Goal: Obtain resource: Download file/media

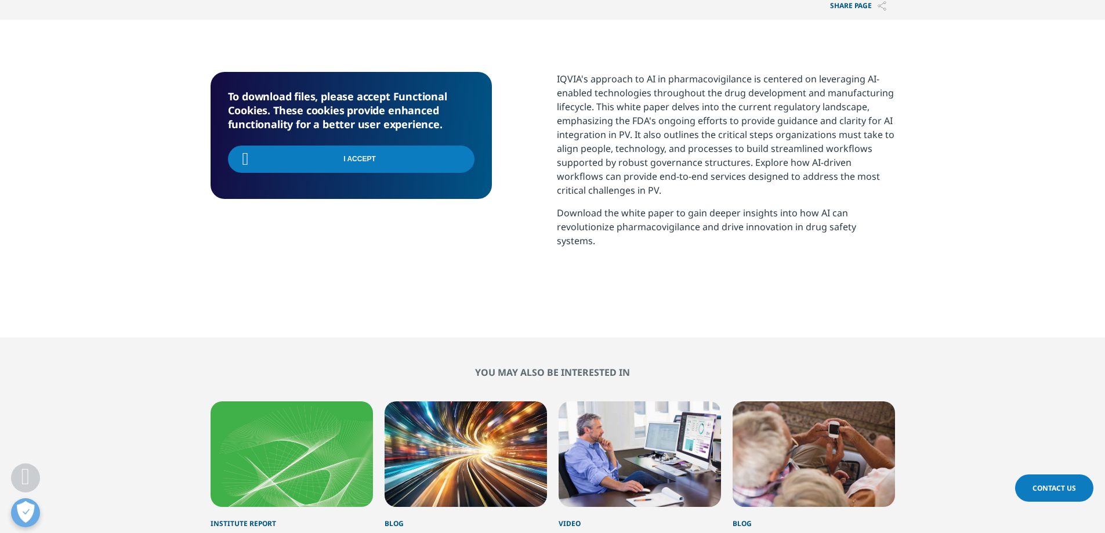
scroll to position [406, 0]
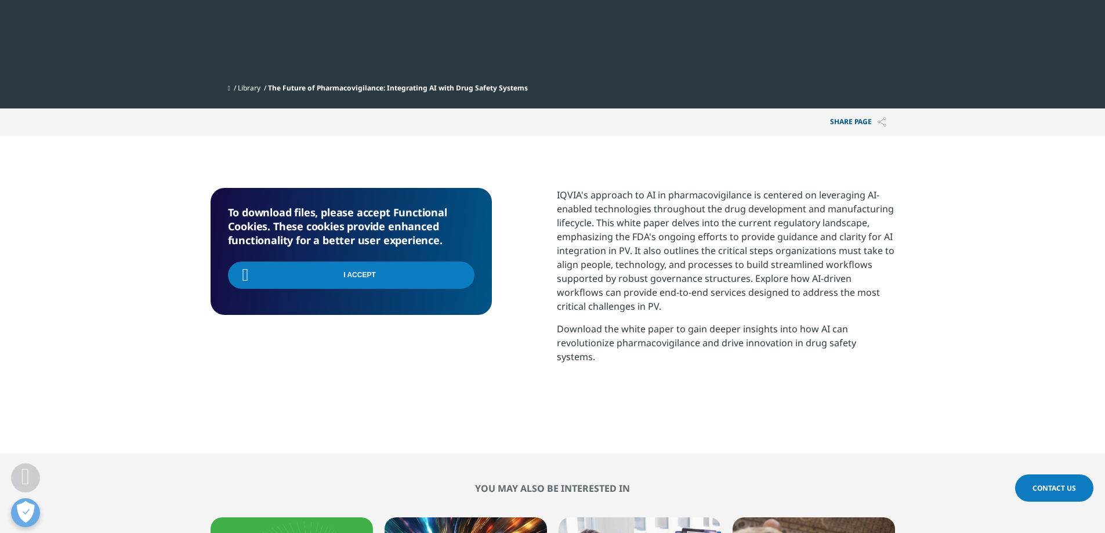
drag, startPoint x: 707, startPoint y: 285, endPoint x: 701, endPoint y: 285, distance: 6.4
click at [705, 285] on p "IQVIA's approach to AI in pharmacovigilance is centered on leveraging AI-enable…" at bounding box center [726, 255] width 338 height 134
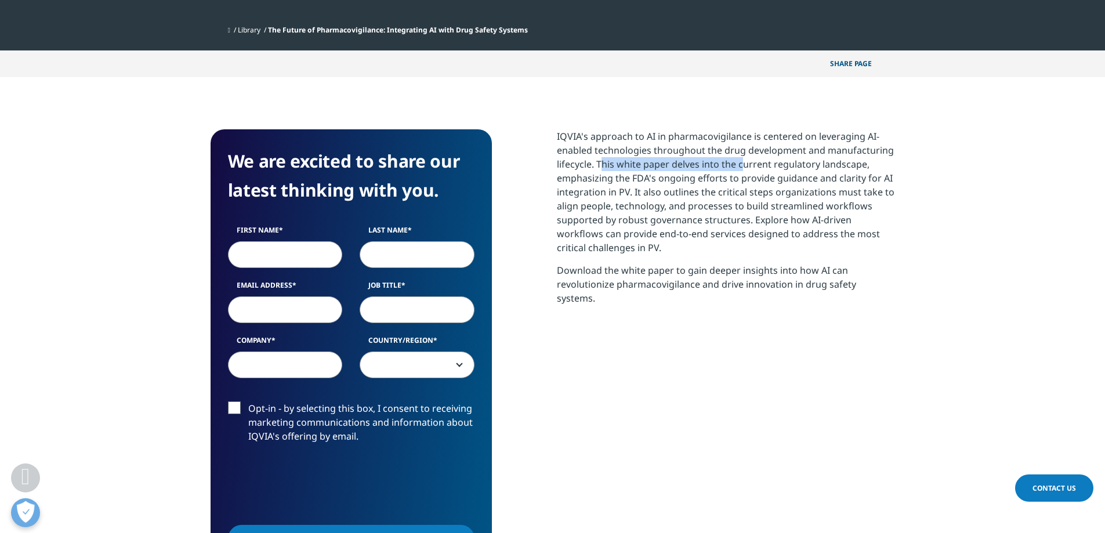
drag, startPoint x: 685, startPoint y: 164, endPoint x: 874, endPoint y: 164, distance: 189.1
click at [875, 164] on p "IQVIA's approach to AI in pharmacovigilance is centered on leveraging AI-enable…" at bounding box center [726, 197] width 338 height 134
click at [701, 197] on p "IQVIA's approach to AI in pharmacovigilance is centered on leveraging AI-enable…" at bounding box center [726, 197] width 338 height 134
click at [625, 187] on p "IQVIA's approach to AI in pharmacovigilance is centered on leveraging AI-enable…" at bounding box center [726, 197] width 338 height 134
drag, startPoint x: 671, startPoint y: 181, endPoint x: 683, endPoint y: 181, distance: 11.6
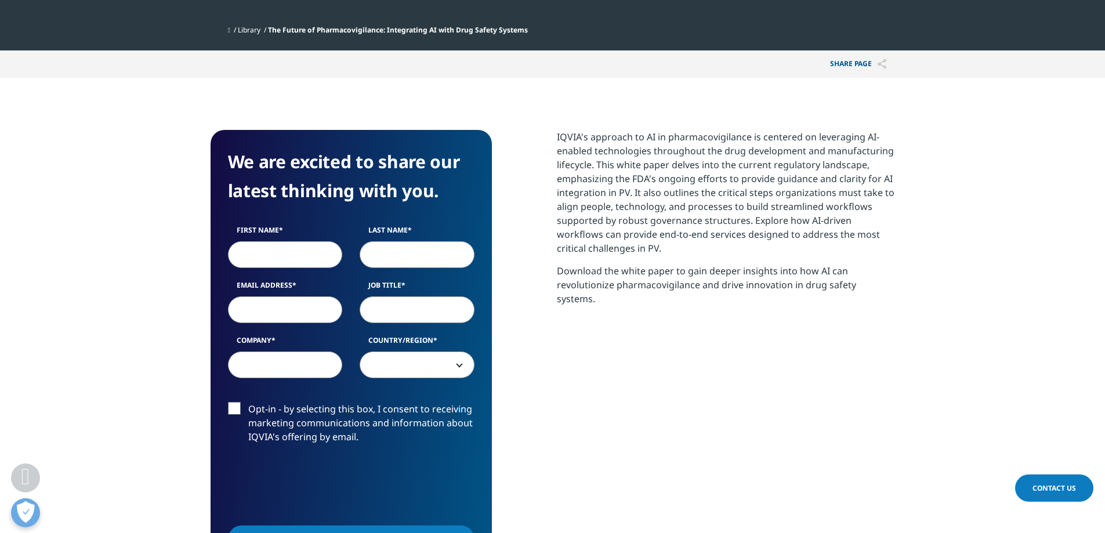
click at [678, 181] on p "IQVIA's approach to AI in pharmacovigilance is centered on leveraging AI-enable…" at bounding box center [726, 197] width 338 height 134
click at [874, 180] on p "IQVIA's approach to AI in pharmacovigilance is centered on leveraging AI-enable…" at bounding box center [726, 197] width 338 height 134
click at [875, 180] on p "IQVIA's approach to AI in pharmacovigilance is centered on leveraging AI-enable…" at bounding box center [726, 197] width 338 height 134
drag, startPoint x: 820, startPoint y: 177, endPoint x: 614, endPoint y: 192, distance: 206.5
click at [615, 192] on p "IQVIA's approach to AI in pharmacovigilance is centered on leveraging AI-enable…" at bounding box center [726, 197] width 338 height 134
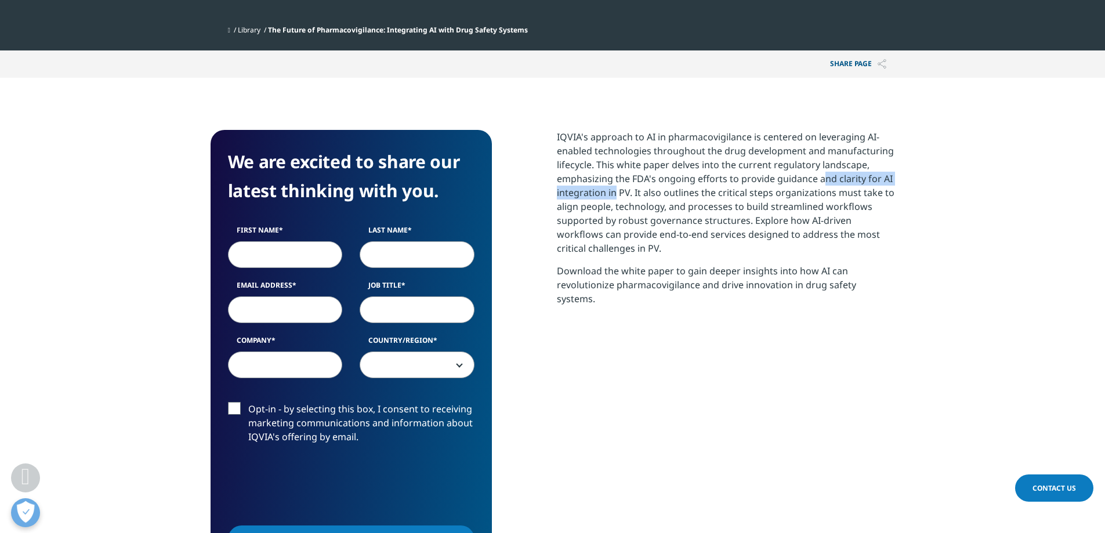
click at [614, 192] on p "IQVIA's approach to AI in pharmacovigilance is centered on leveraging AI-enable…" at bounding box center [726, 197] width 338 height 134
click at [314, 256] on input "First Name" at bounding box center [285, 254] width 115 height 27
type input "Andrew"
click at [402, 252] on input "Last Name" at bounding box center [417, 254] width 115 height 27
type input "Linskey"
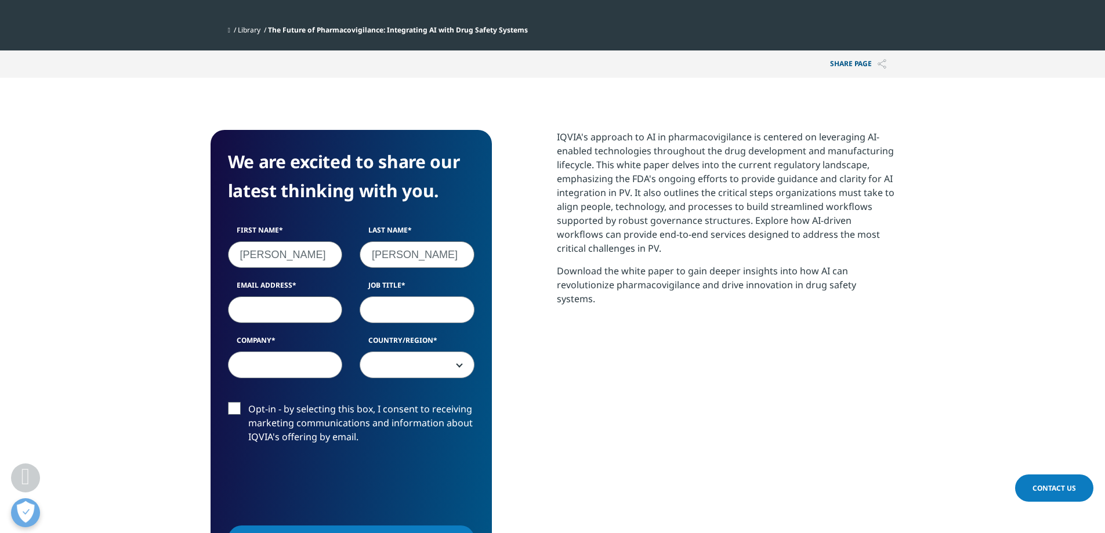
click at [269, 305] on input "Email Address" at bounding box center [285, 309] width 115 height 27
type input "A"
type input "andrew@ayggroup.com"
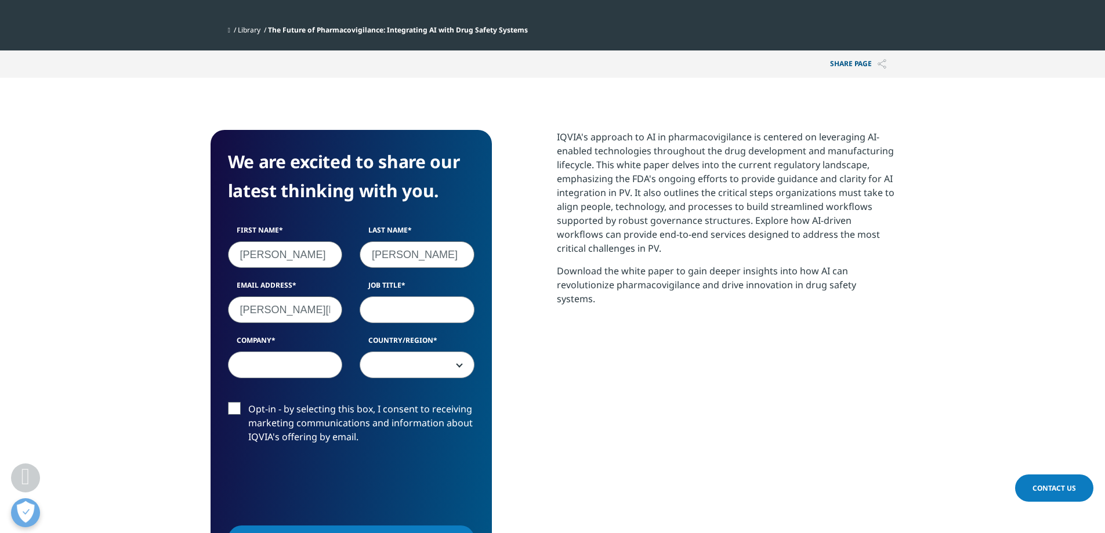
click at [271, 366] on input "Company" at bounding box center [285, 365] width 115 height 27
type input "AYG Group"
click at [381, 318] on input "Job Title" at bounding box center [417, 309] width 115 height 27
type input "Head of"
click at [415, 377] on span at bounding box center [417, 365] width 114 height 27
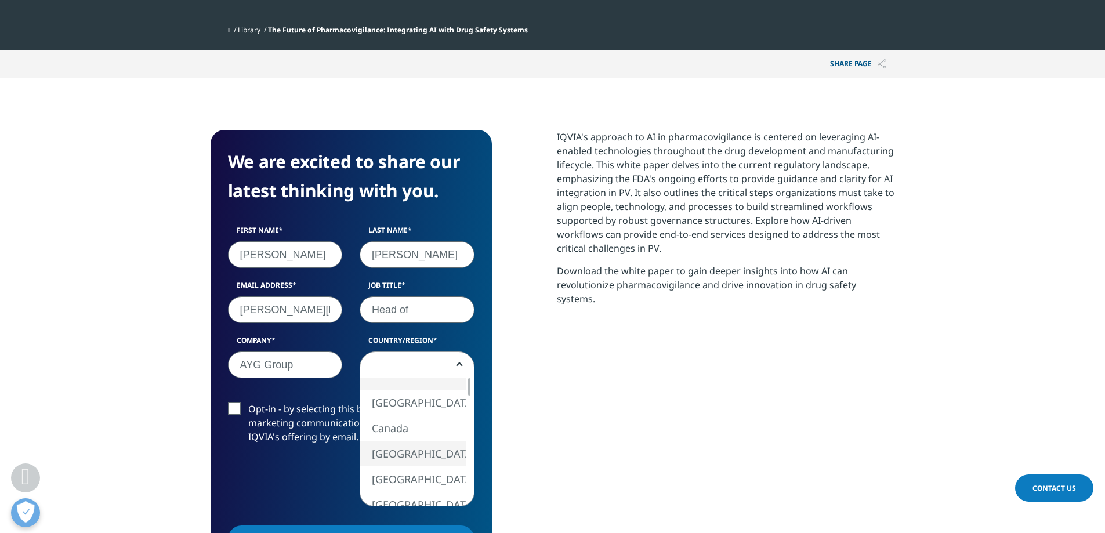
select select "[GEOGRAPHIC_DATA]"
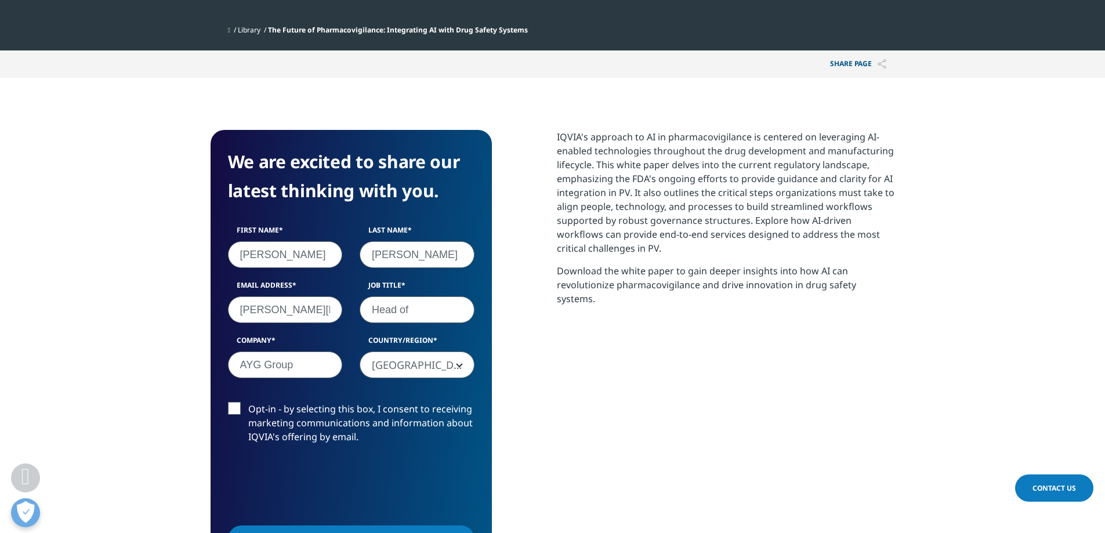
scroll to position [580, 0]
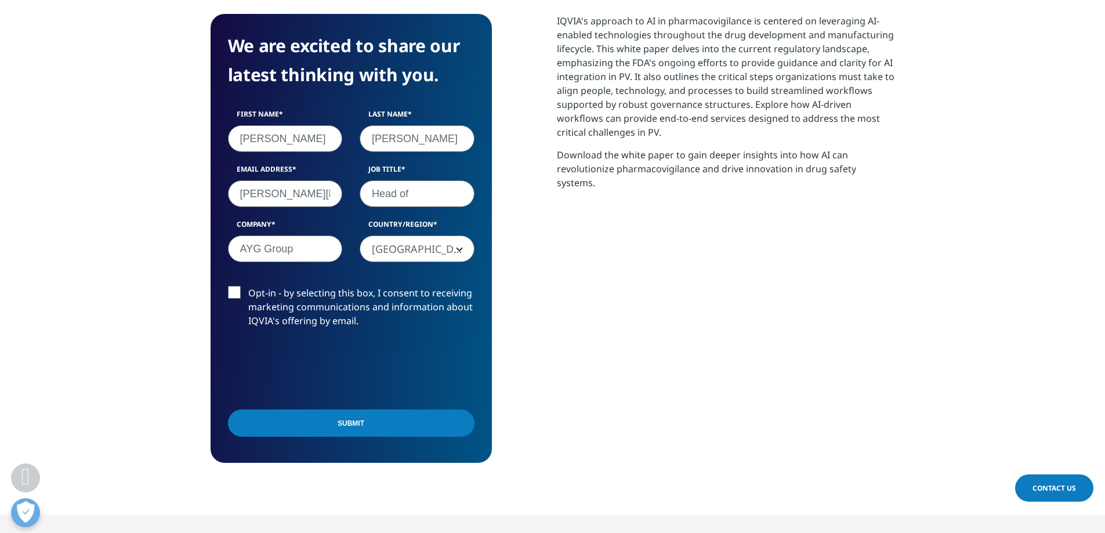
click at [276, 419] on input "Submit" at bounding box center [351, 423] width 247 height 27
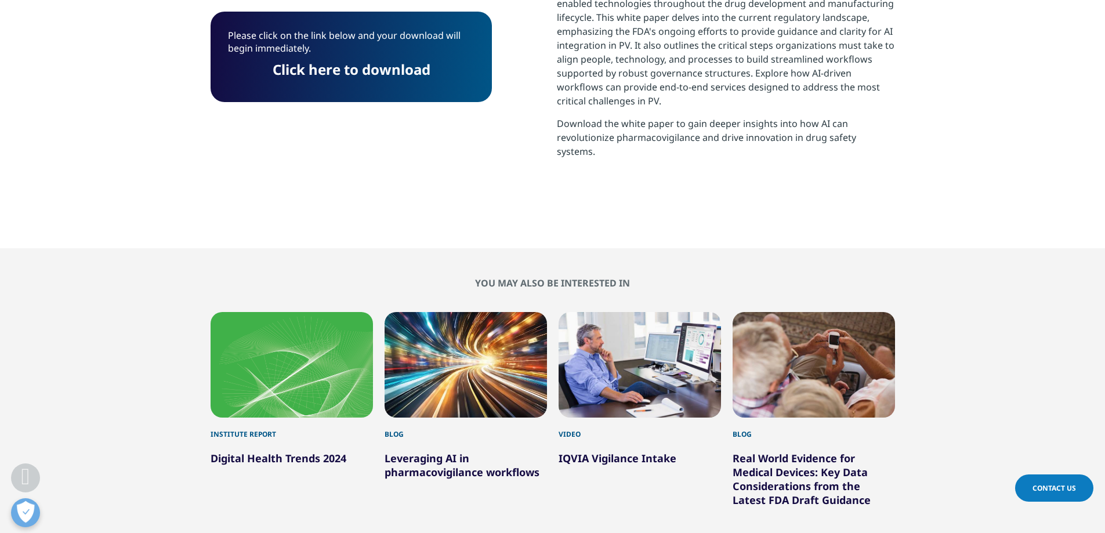
scroll to position [200, 685]
click at [375, 66] on link "Click here to download" at bounding box center [352, 69] width 158 height 19
